Goal: Find specific page/section: Find specific page/section

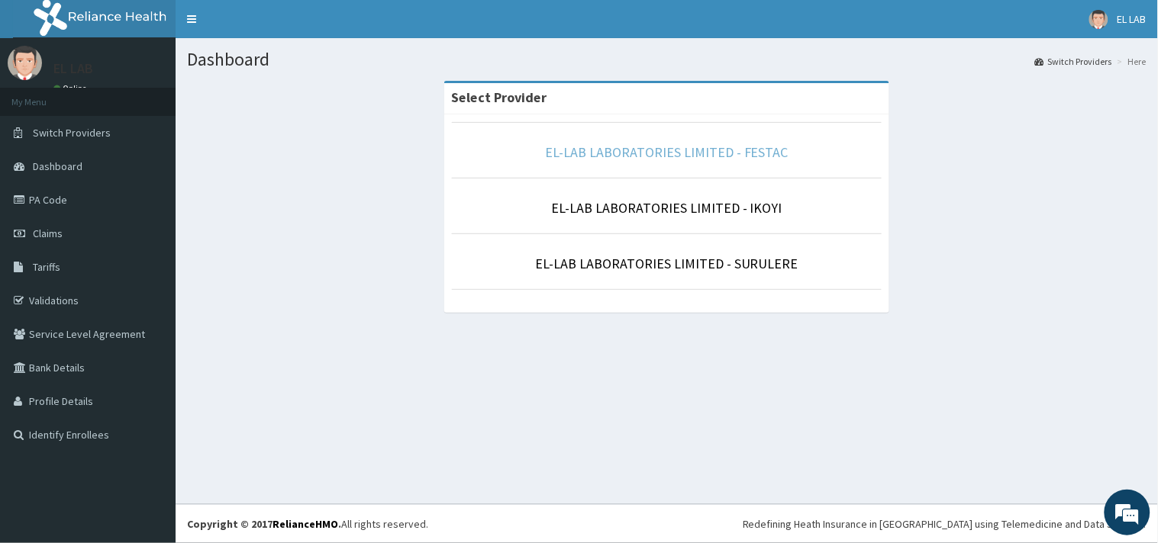
click at [691, 148] on link "EL-LAB LABORATORIES LIMITED - FESTAC" at bounding box center [666, 152] width 243 height 18
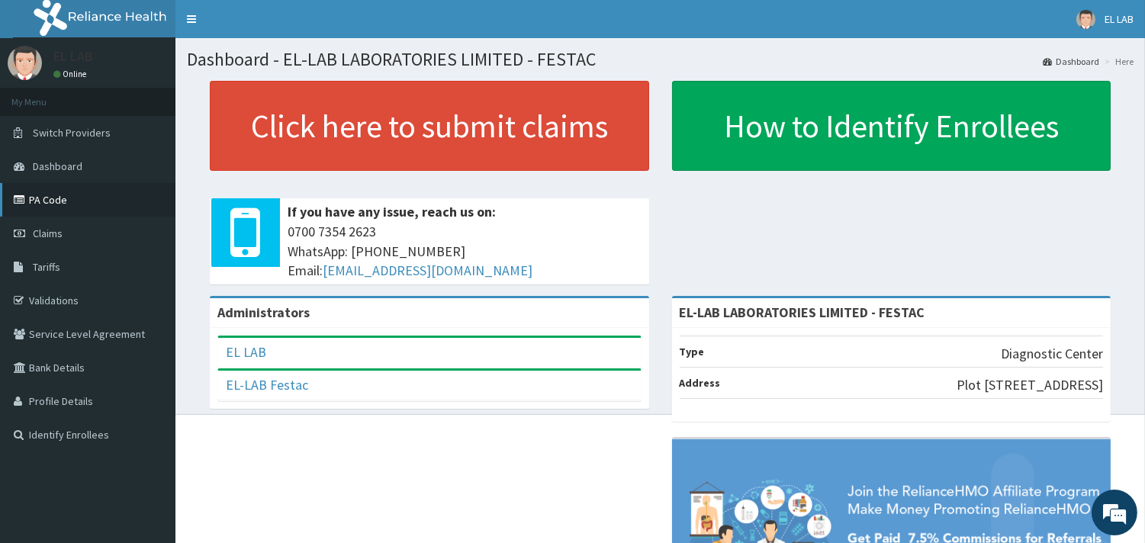
click at [81, 201] on link "PA Code" at bounding box center [88, 200] width 176 height 34
